Goal: Task Accomplishment & Management: Use online tool/utility

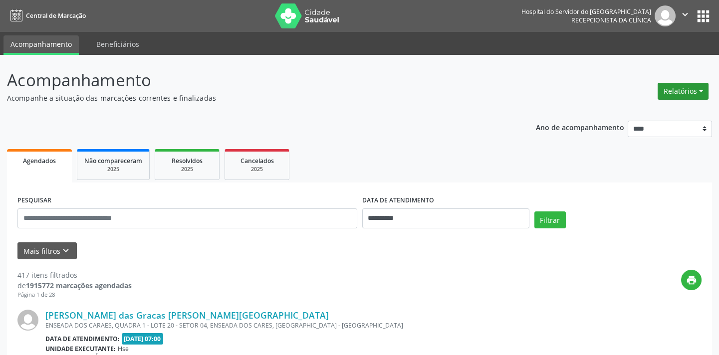
click at [686, 90] on button "Relatórios" at bounding box center [683, 91] width 51 height 17
click at [672, 105] on link "Agendamentos" at bounding box center [654, 112] width 107 height 14
select select "*"
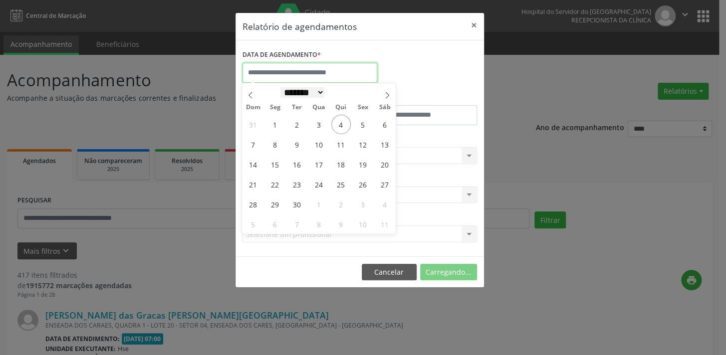
click at [331, 78] on input "text" at bounding box center [310, 73] width 135 height 20
click at [335, 122] on span "4" at bounding box center [340, 124] width 19 height 19
type input "**********"
click at [335, 122] on span "4" at bounding box center [340, 124] width 19 height 19
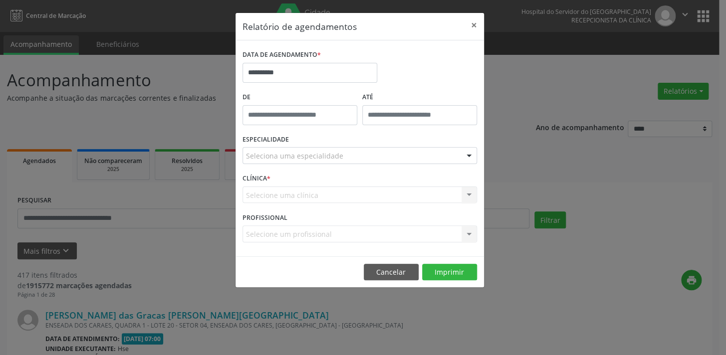
click at [439, 156] on div "Seleciona uma especialidade" at bounding box center [360, 155] width 235 height 17
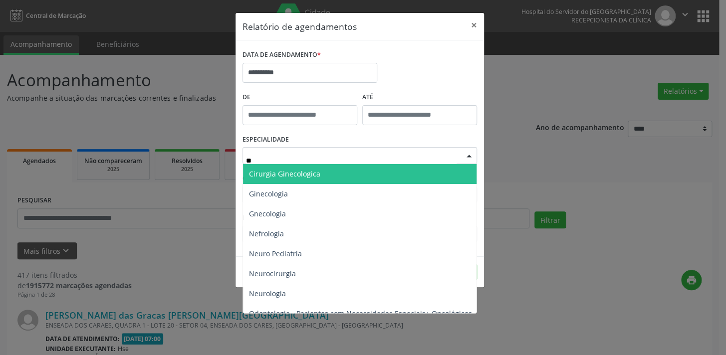
type input "***"
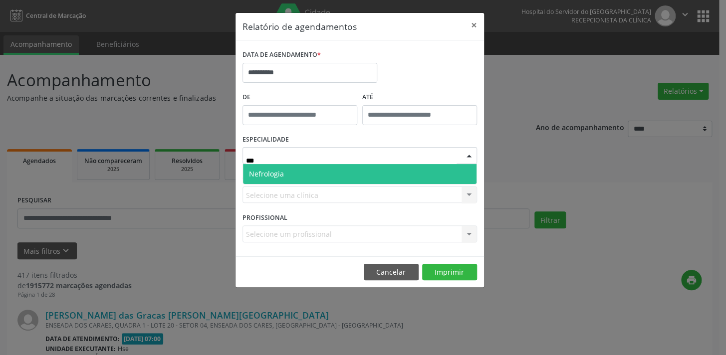
click at [424, 175] on span "Nefrologia" at bounding box center [360, 174] width 234 height 20
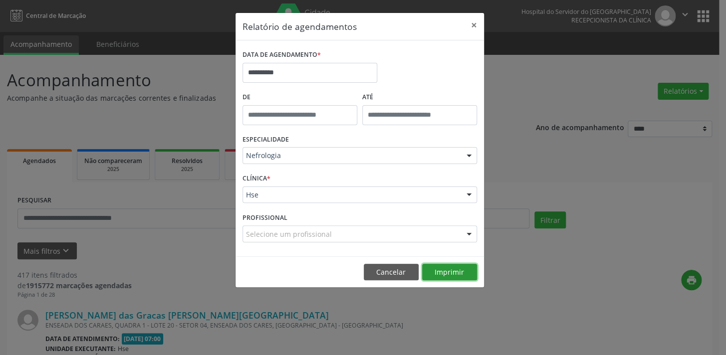
click at [461, 277] on button "Imprimir" at bounding box center [449, 272] width 55 height 17
